Goal: Check status: Check status

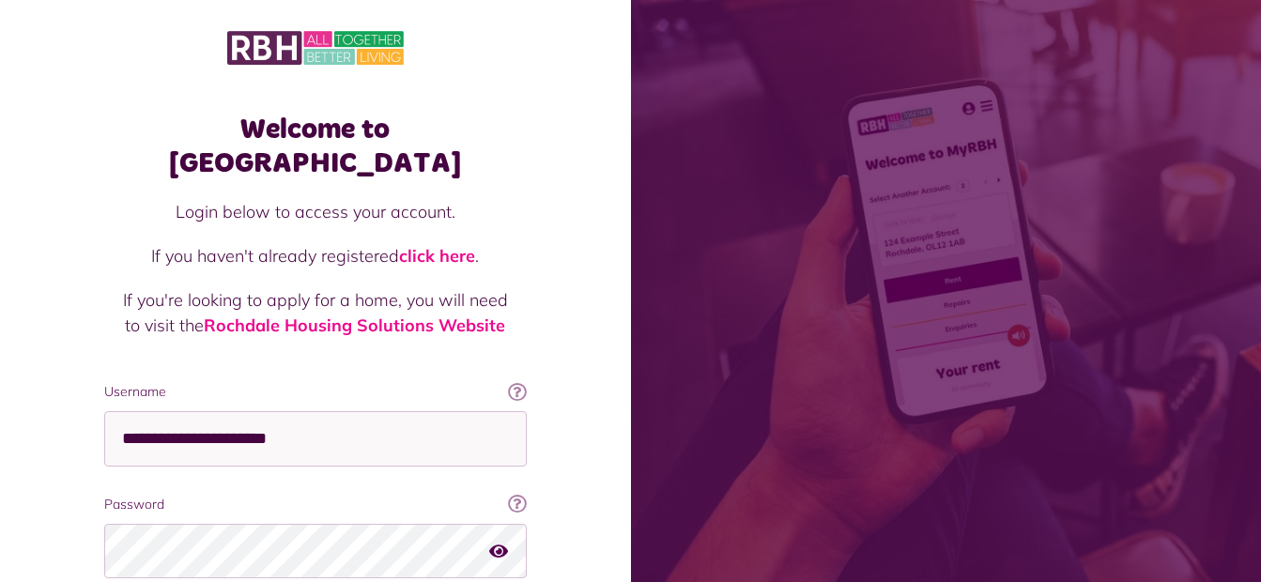
scroll to position [129, 0]
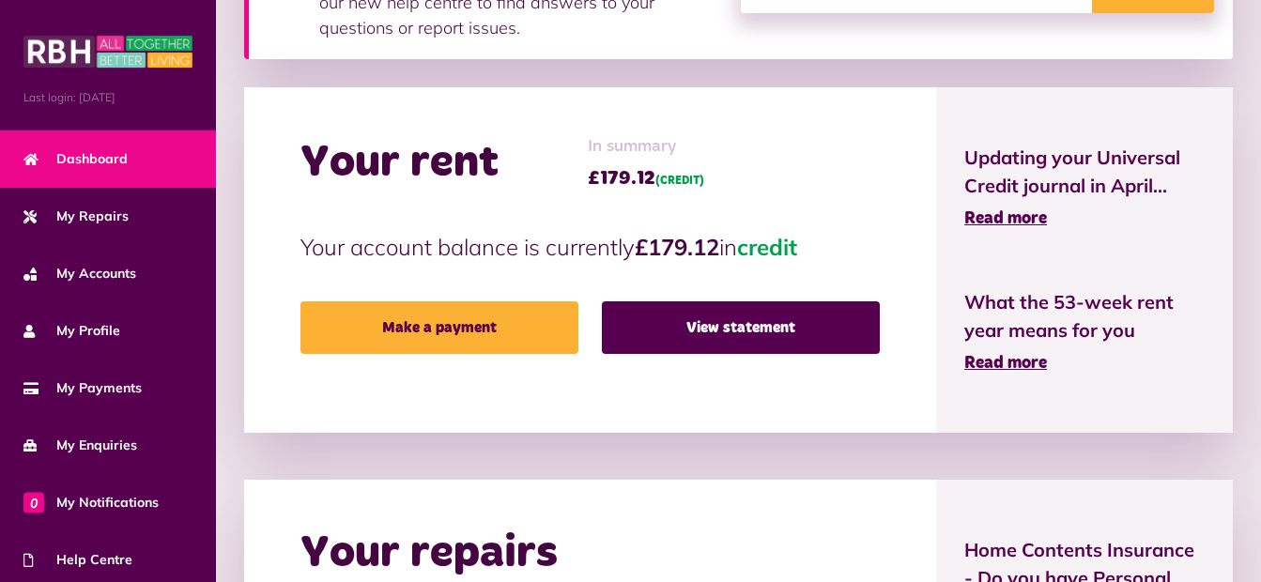
scroll to position [396, 0]
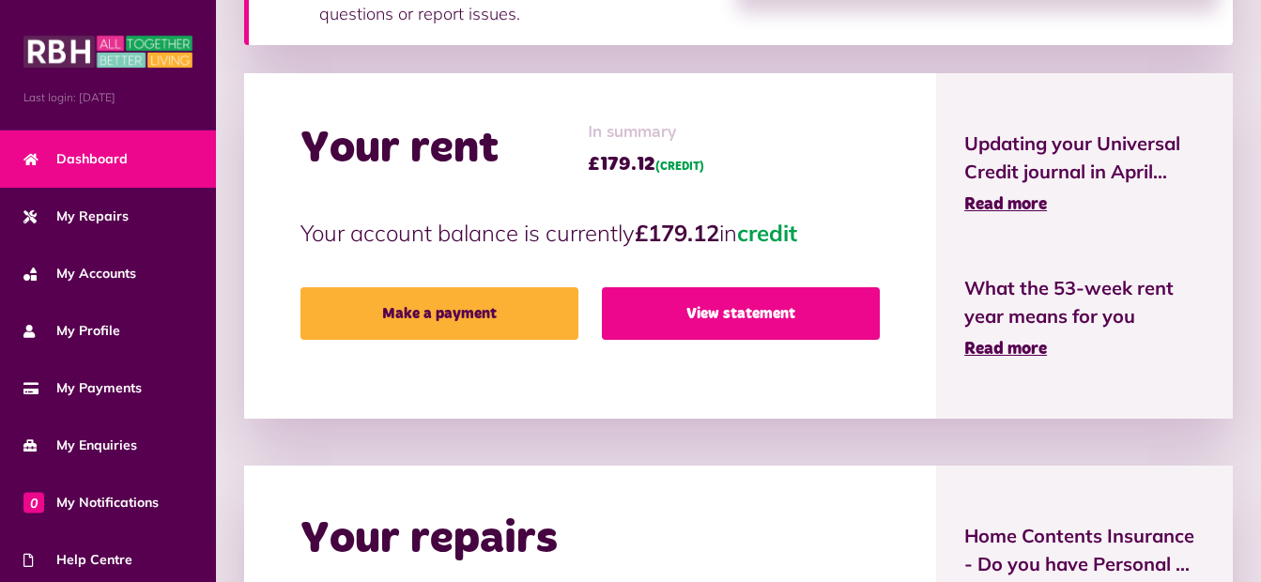
click at [850, 304] on link "View statement" at bounding box center [741, 313] width 278 height 53
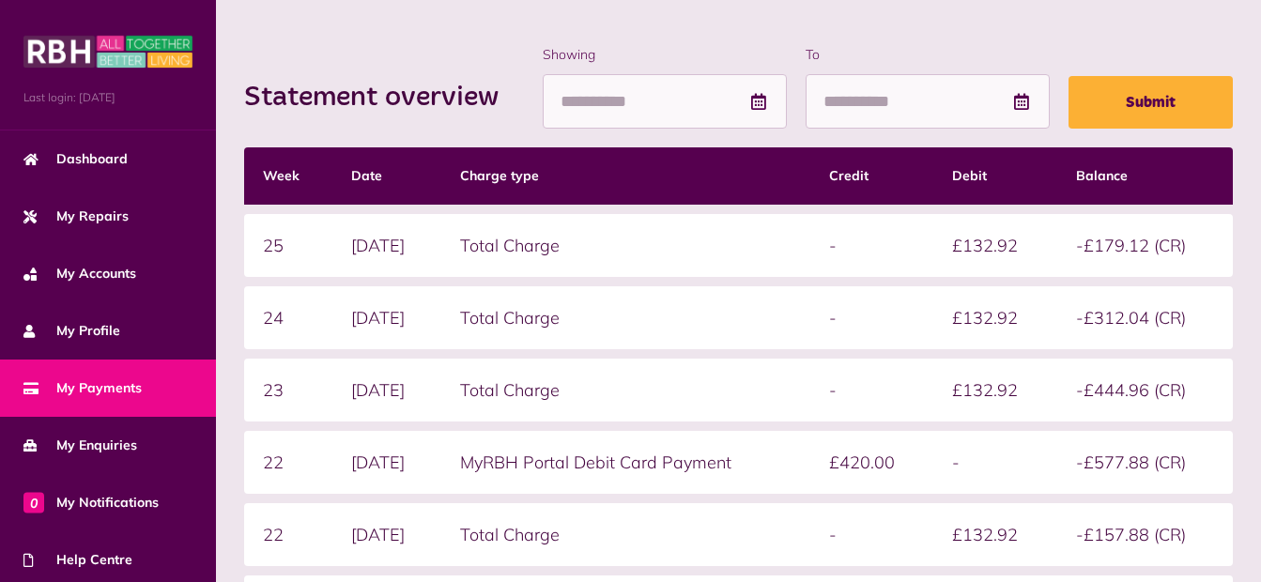
scroll to position [243, 0]
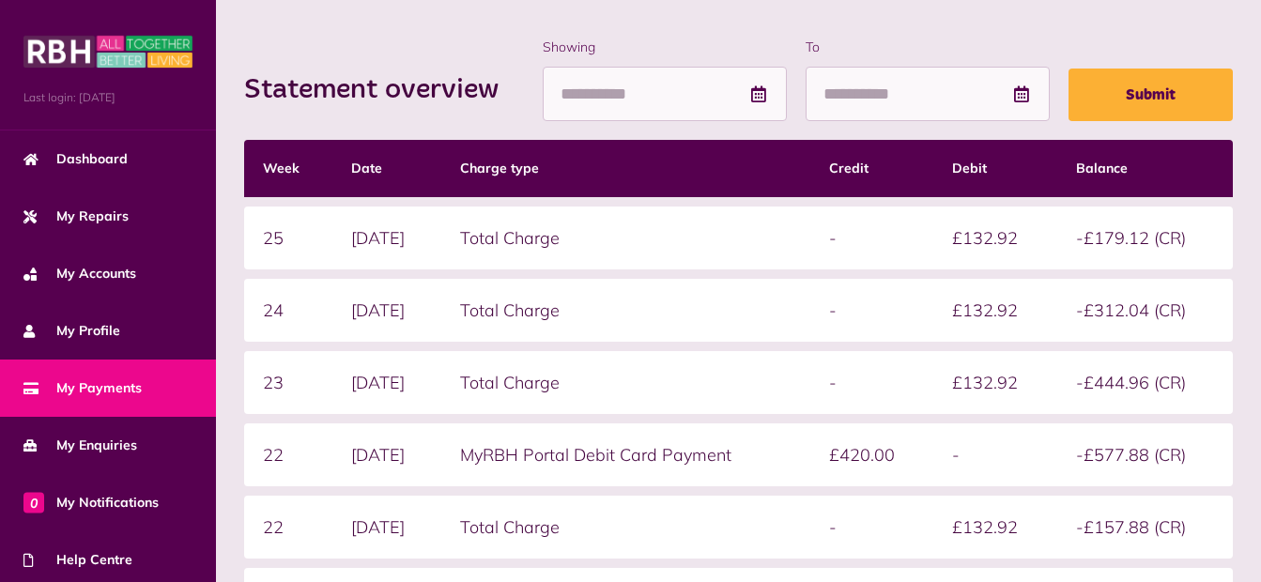
click at [1260, 248] on html "Menu Last login: [DATE] Dashboard My Repairs My Accounts My Profile 0" at bounding box center [630, 306] width 1261 height 1098
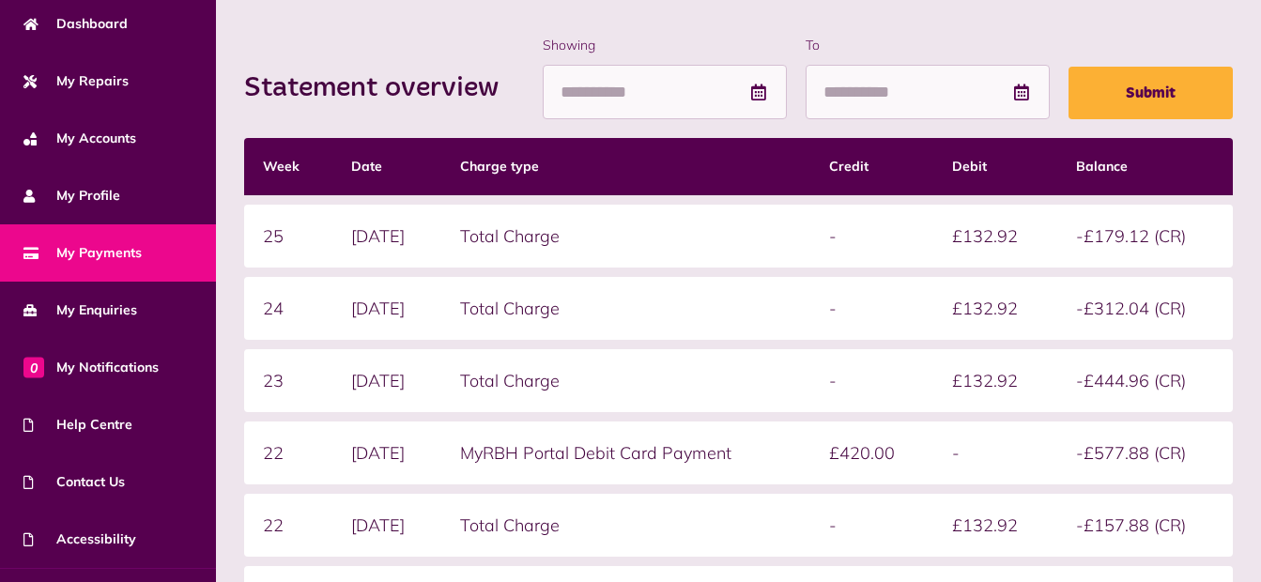
scroll to position [162, 0]
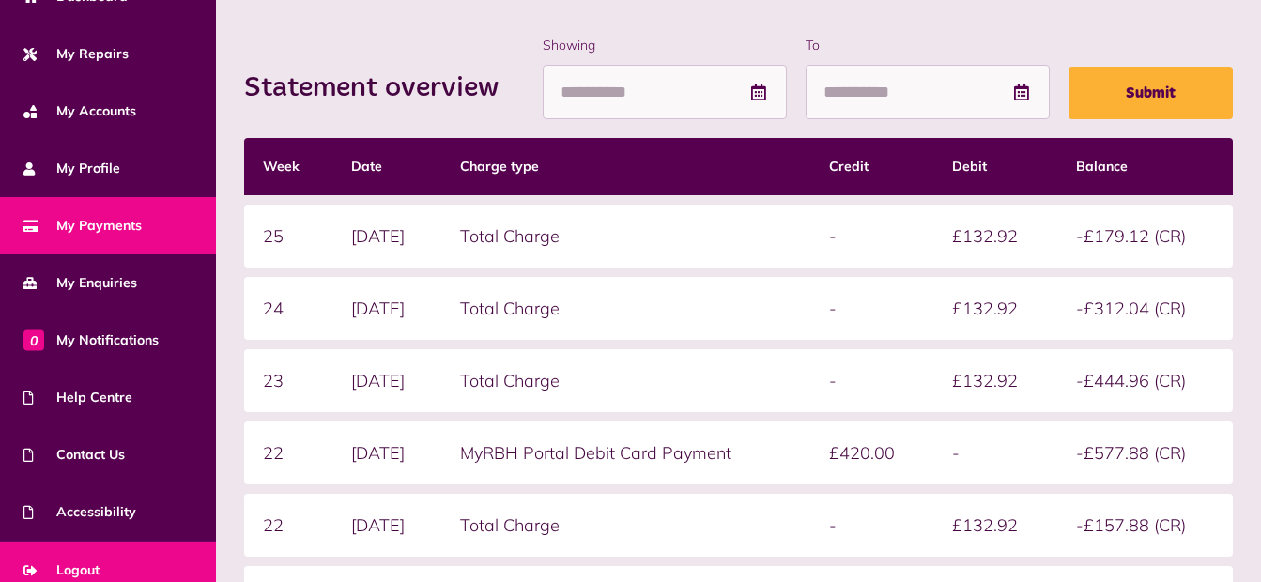
click at [105, 561] on link "Logout" at bounding box center [108, 570] width 216 height 57
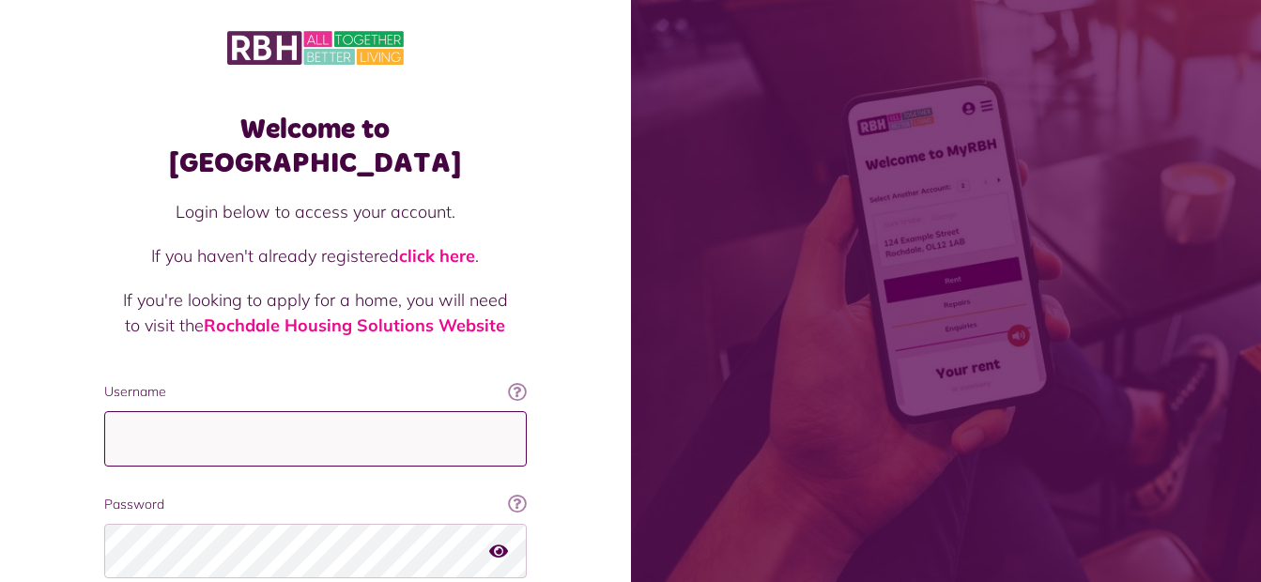
type input "**********"
